Goal: Transaction & Acquisition: Obtain resource

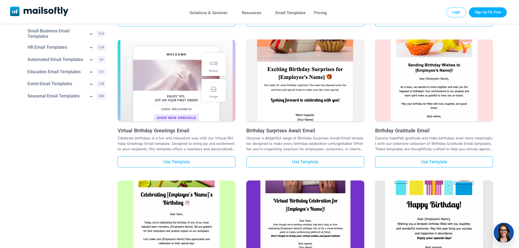
scroll to position [191, 0]
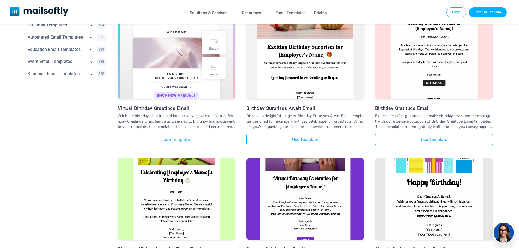
click at [453, 74] on img at bounding box center [434, 39] width 118 height 194
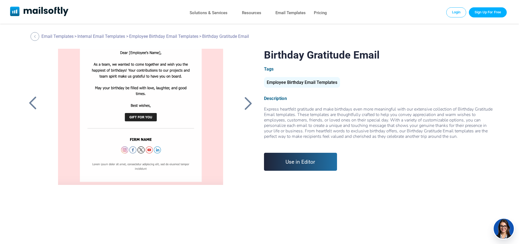
click at [294, 161] on link "Use in Editor" at bounding box center [300, 162] width 73 height 18
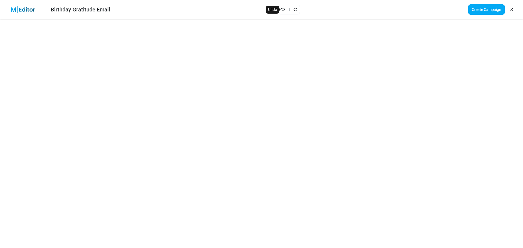
click at [285, 11] on icon "Undo" at bounding box center [283, 10] width 4 height 4
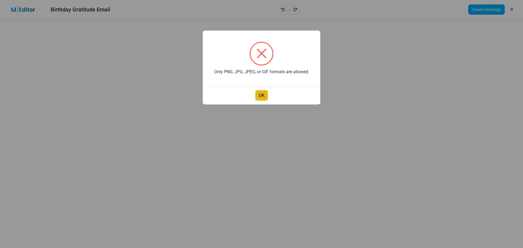
click at [261, 92] on button "OK" at bounding box center [261, 95] width 13 height 11
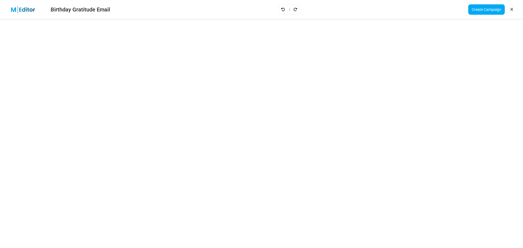
click at [512, 10] on icon at bounding box center [512, 10] width 2 height 0
click at [471, 8] on link "Create Campaign" at bounding box center [486, 9] width 37 height 10
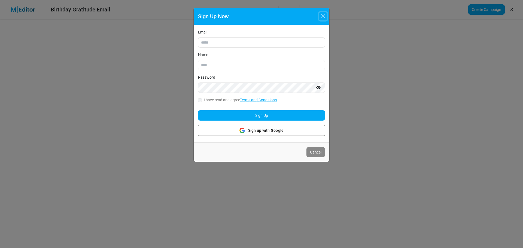
click at [322, 15] on button "Close" at bounding box center [323, 16] width 8 height 8
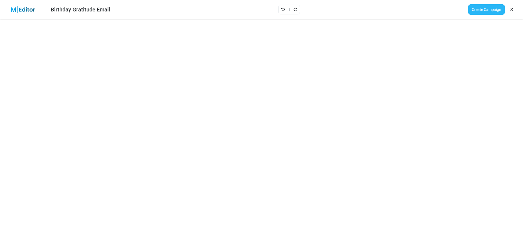
click at [489, 6] on link "Create Campaign" at bounding box center [486, 9] width 37 height 10
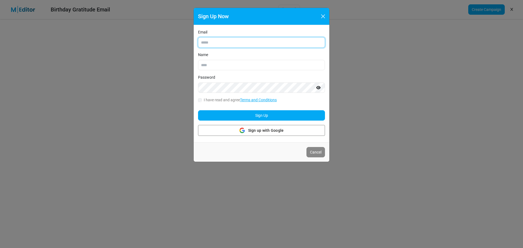
click at [250, 38] on input "Email" at bounding box center [261, 42] width 127 height 10
type input "**********"
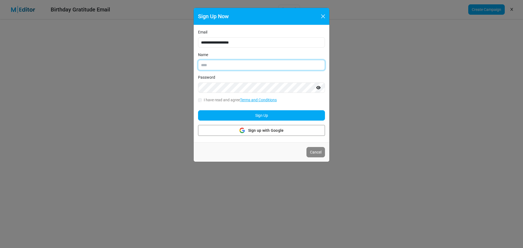
click at [248, 65] on input "Name" at bounding box center [261, 65] width 127 height 10
type input "**********"
click at [324, 19] on button "Close" at bounding box center [323, 16] width 8 height 8
